Goal: Check status: Check status

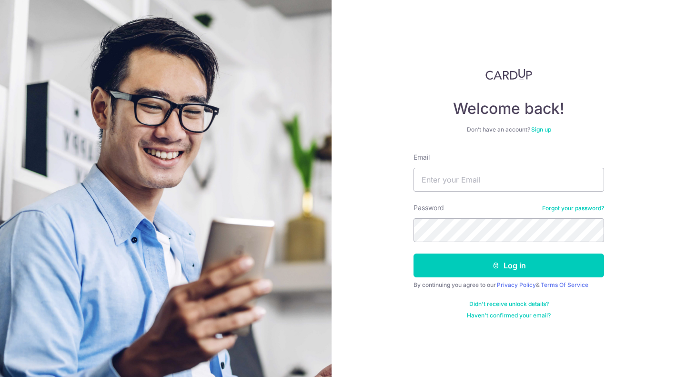
click at [461, 192] on form "Email Password Forgot your password? Log in By continuing you agree to our Priv…" at bounding box center [508, 235] width 191 height 167
click at [491, 180] on input "Email" at bounding box center [508, 180] width 191 height 24
type input "[EMAIL_ADDRESS][DOMAIN_NAME]"
click at [413, 253] on button "Log in" at bounding box center [508, 265] width 191 height 24
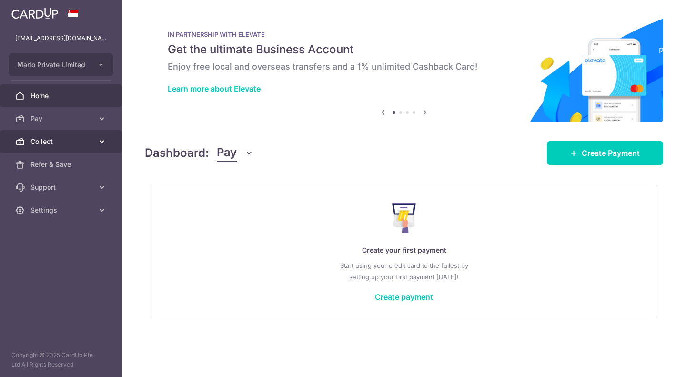
click at [64, 132] on link "Collect" at bounding box center [61, 141] width 122 height 23
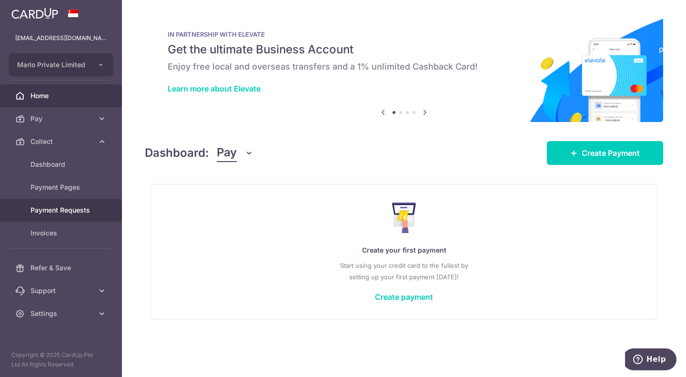
click at [86, 213] on span "Payment Requests" at bounding box center [61, 210] width 63 height 10
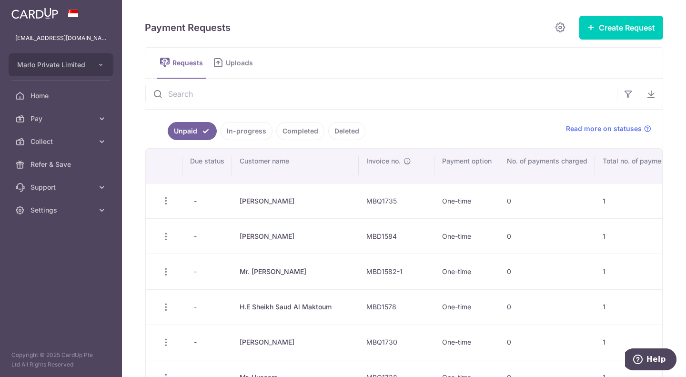
click at [294, 136] on link "Completed" at bounding box center [300, 131] width 48 height 18
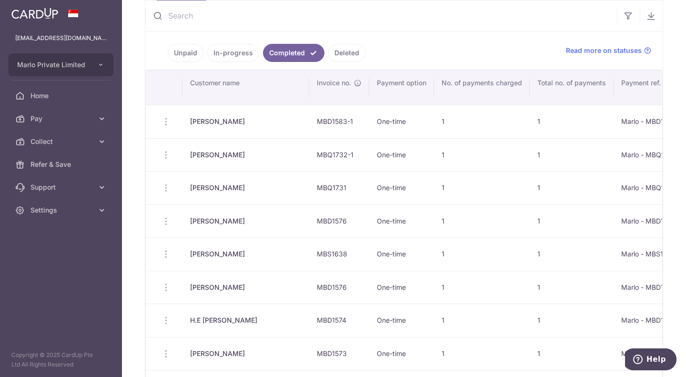
click at [189, 54] on link "Unpaid" at bounding box center [186, 53] width 36 height 18
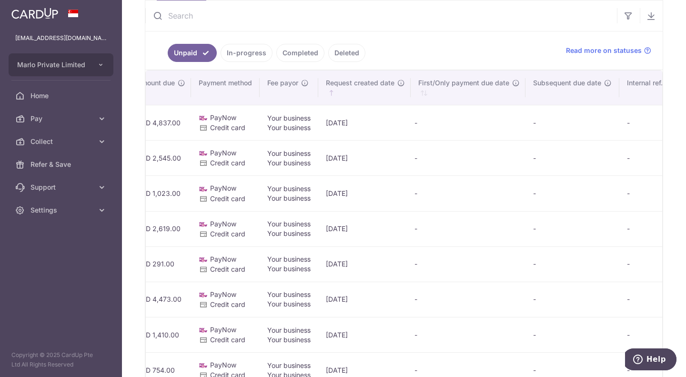
scroll to position [0, 654]
click at [301, 56] on link "Completed" at bounding box center [300, 53] width 48 height 18
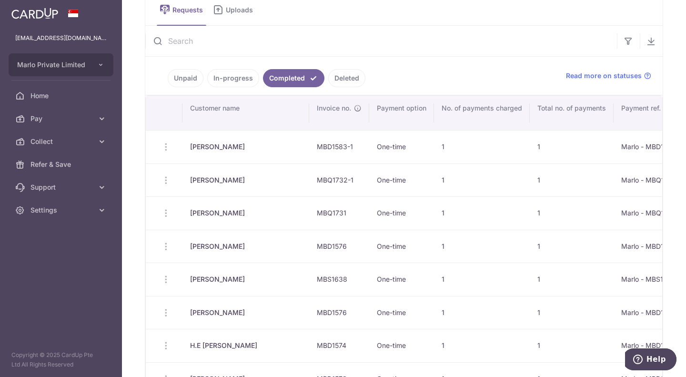
scroll to position [78, 0]
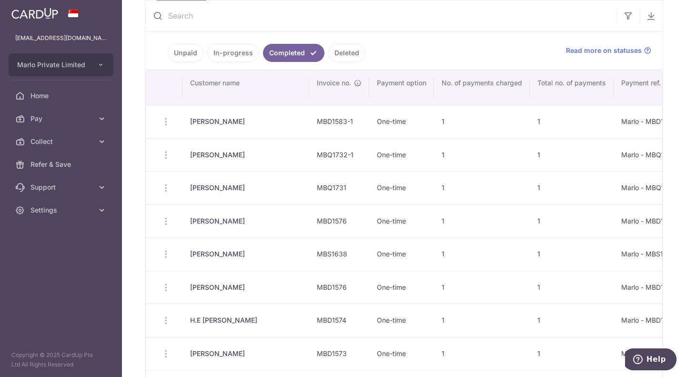
click at [191, 50] on link "Unpaid" at bounding box center [186, 53] width 36 height 18
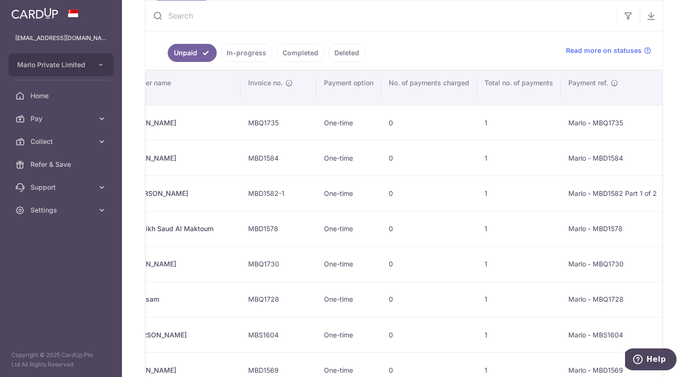
scroll to position [0, 0]
